Goal: Task Accomplishment & Management: Complete application form

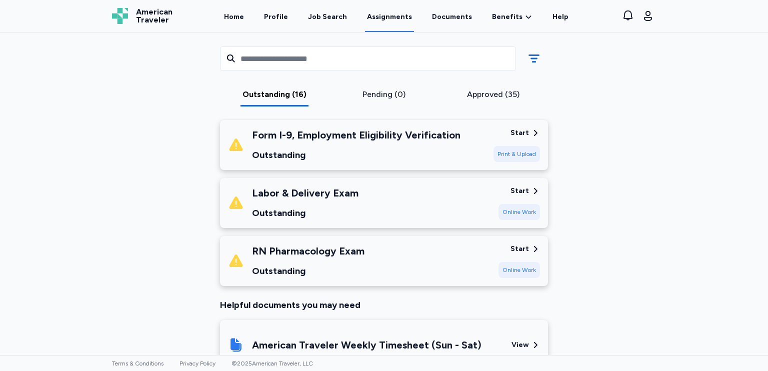
scroll to position [897, 0]
click at [515, 207] on div "Online Work" at bounding box center [518, 211] width 41 height 16
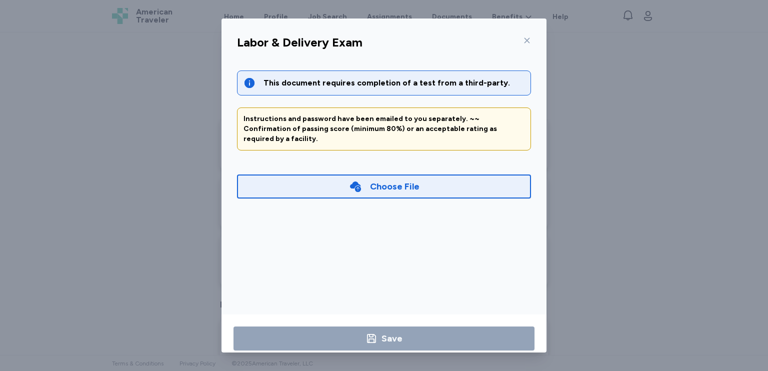
click at [402, 179] on div "Choose File" at bounding box center [394, 186] width 49 height 14
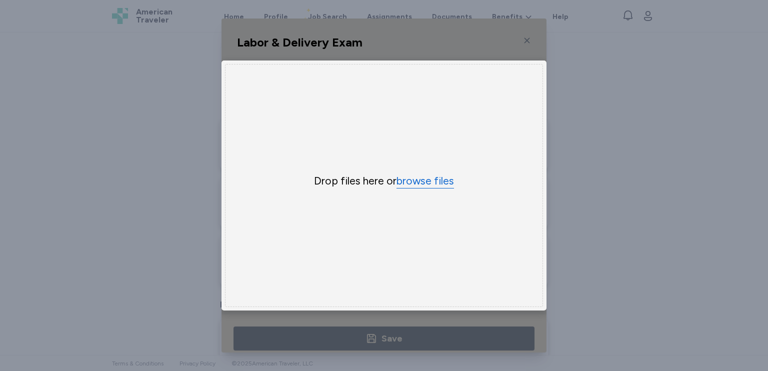
click at [402, 177] on button "browse files" at bounding box center [424, 181] width 57 height 14
click at [519, 39] on div "Uppy Dashboard Window (Press escape to close)" at bounding box center [383, 185] width 325 height 334
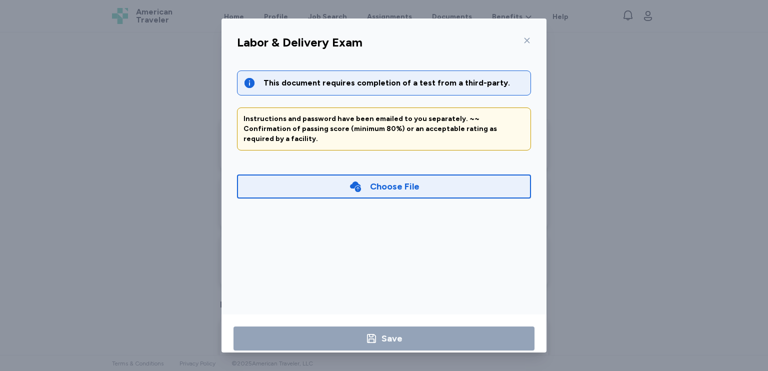
click at [419, 180] on div "Choose File" at bounding box center [384, 186] width 294 height 24
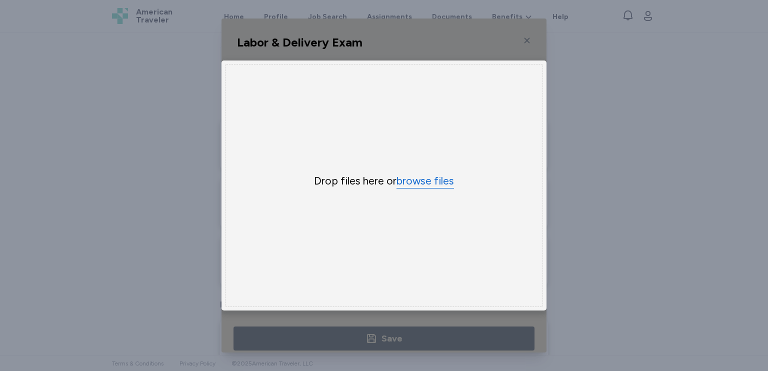
click at [420, 180] on button "browse files" at bounding box center [424, 181] width 57 height 14
click at [411, 183] on button "browse files" at bounding box center [424, 181] width 57 height 14
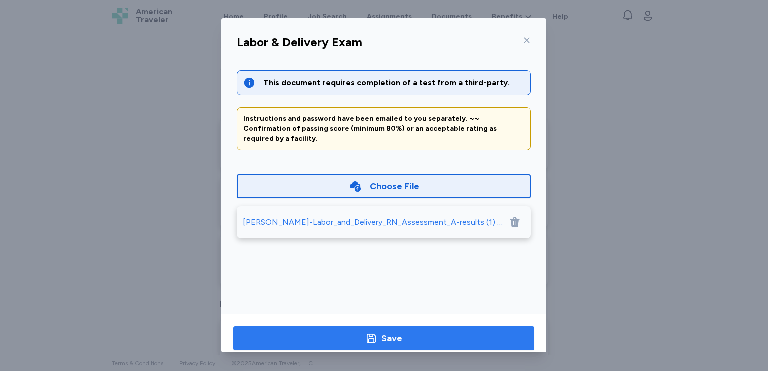
click at [444, 333] on span "Save" at bounding box center [383, 338] width 285 height 14
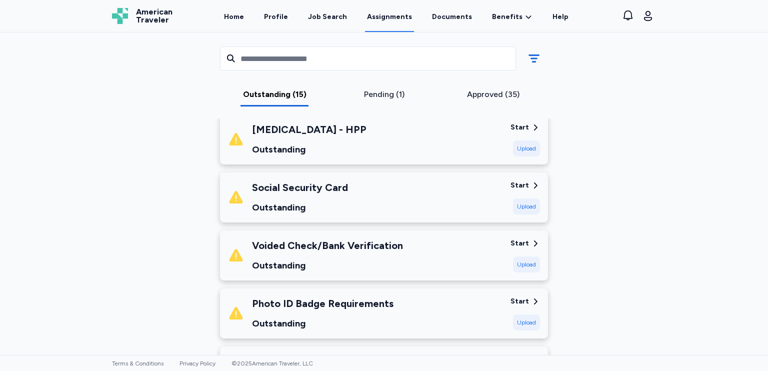
scroll to position [380, 0]
